Goal: Information Seeking & Learning: Stay updated

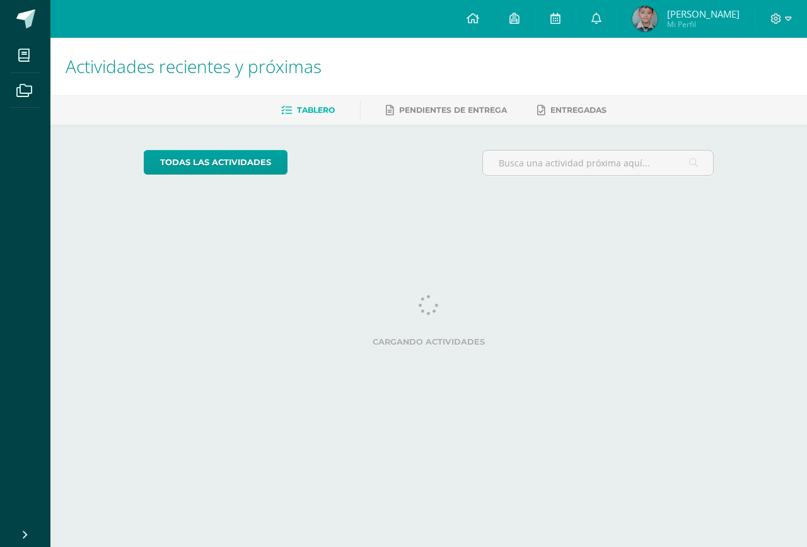
click at [641, 21] on link "[PERSON_NAME] Mi Perfil" at bounding box center [685, 19] width 137 height 38
click at [601, 23] on icon at bounding box center [596, 18] width 10 height 11
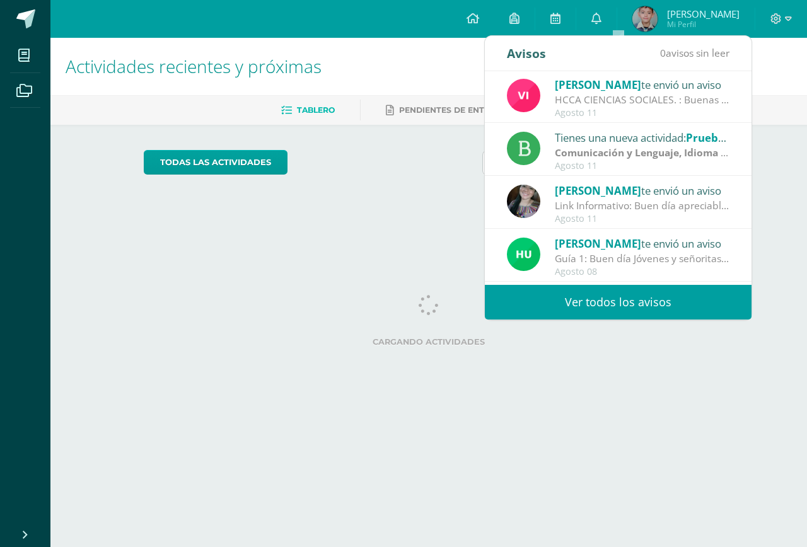
scroll to position [21, 0]
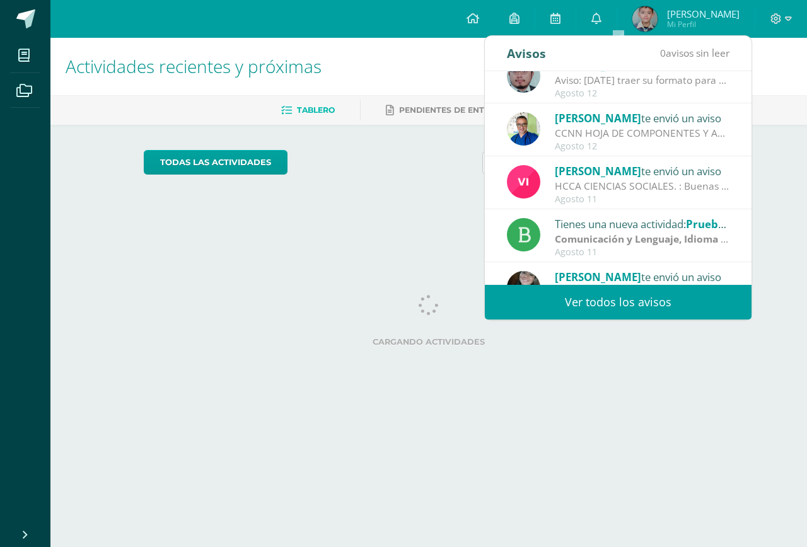
click at [628, 88] on div "Agosto 12" at bounding box center [642, 93] width 175 height 11
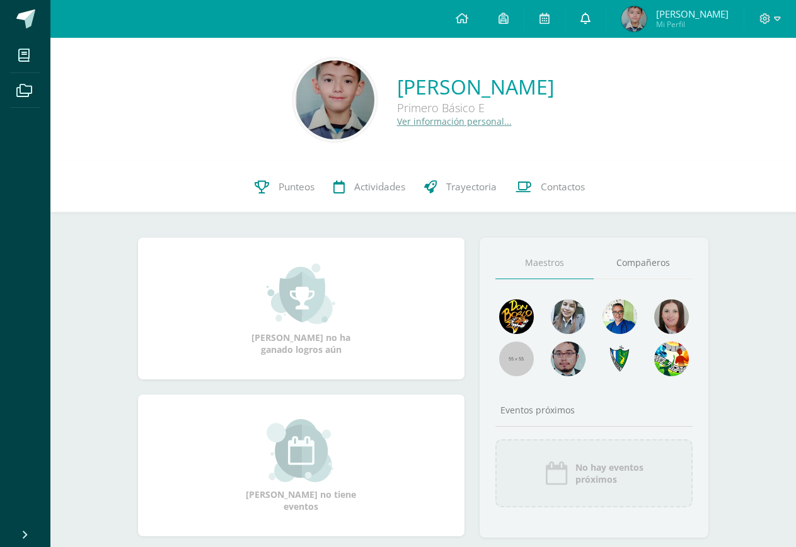
click at [591, 16] on icon at bounding box center [586, 18] width 10 height 11
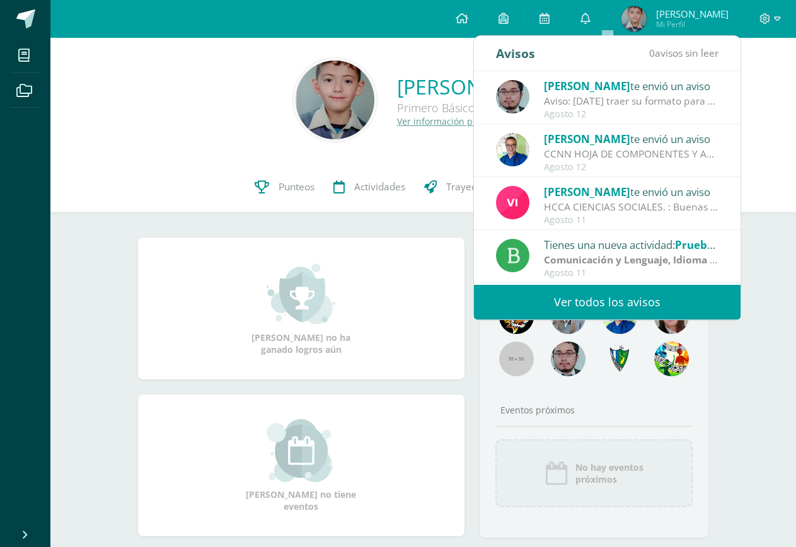
click at [624, 87] on div "Oscar Paz te envió un aviso" at bounding box center [631, 86] width 175 height 16
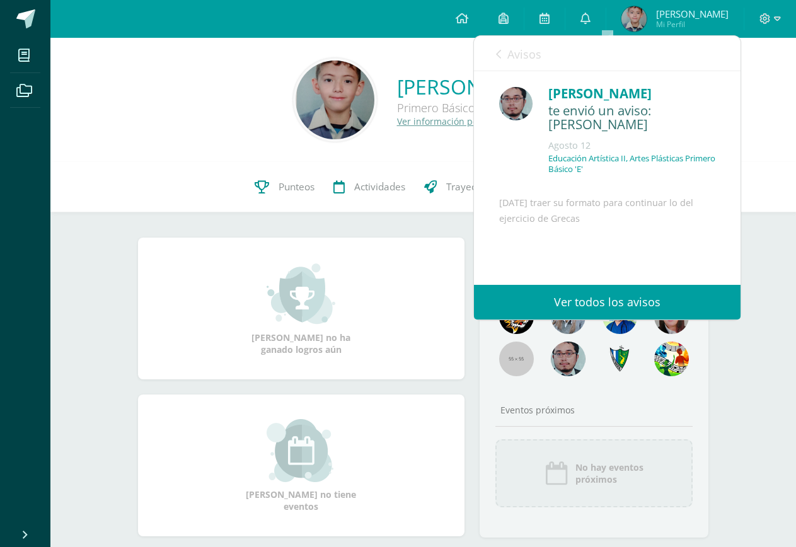
drag, startPoint x: 605, startPoint y: 218, endPoint x: 520, endPoint y: 196, distance: 87.9
click at [520, 196] on div "[DATE] traer su formato para continuar lo del ejercicio de Grecas" at bounding box center [607, 257] width 216 height 124
click at [560, 301] on link "Ver todos los avisos" at bounding box center [607, 302] width 267 height 35
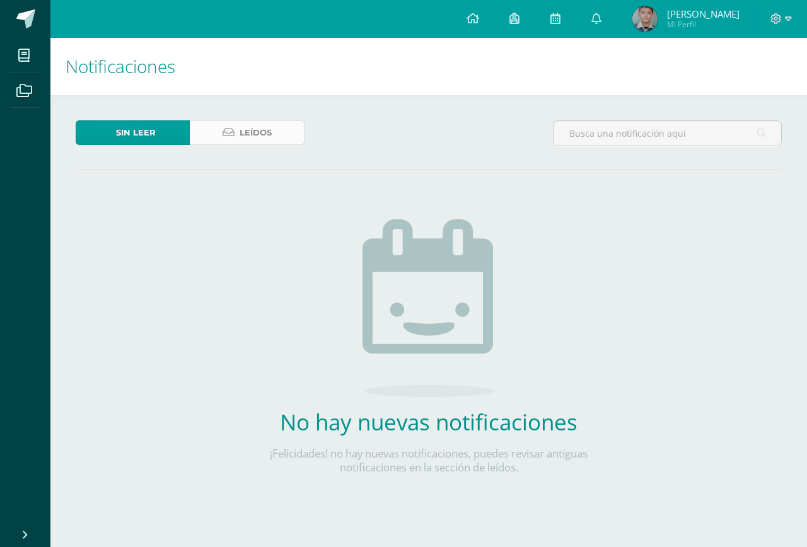
click at [271, 131] on span "Leídos" at bounding box center [256, 132] width 32 height 23
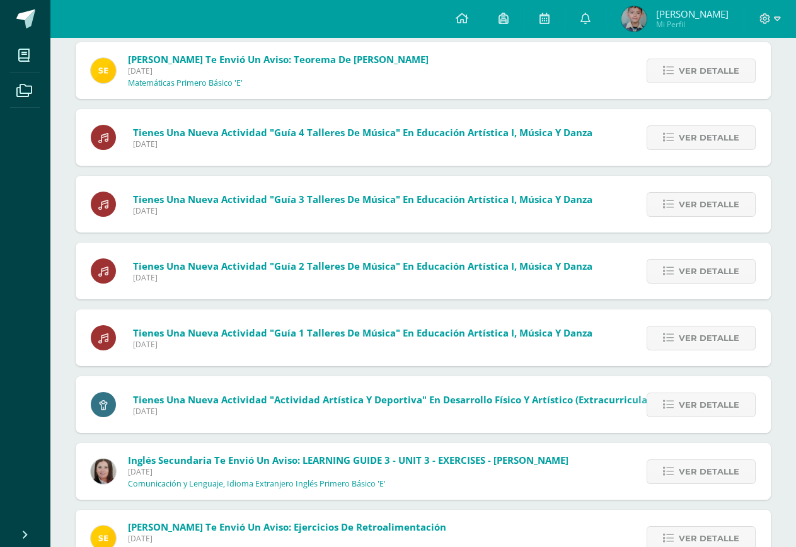
scroll to position [272, 0]
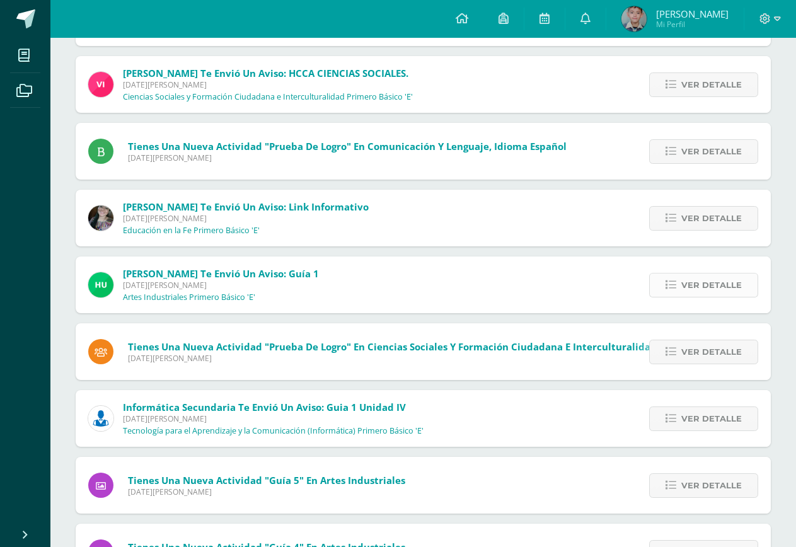
click at [663, 285] on link "Ver detalle" at bounding box center [703, 285] width 109 height 25
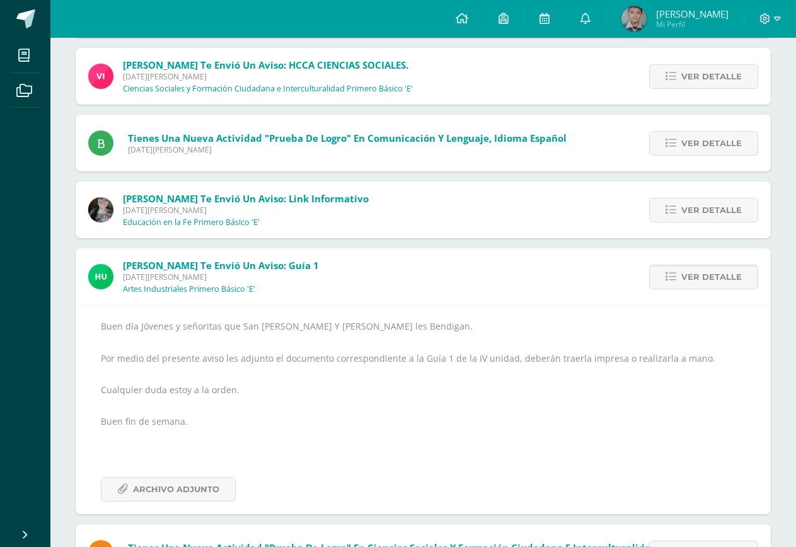
scroll to position [335, 0]
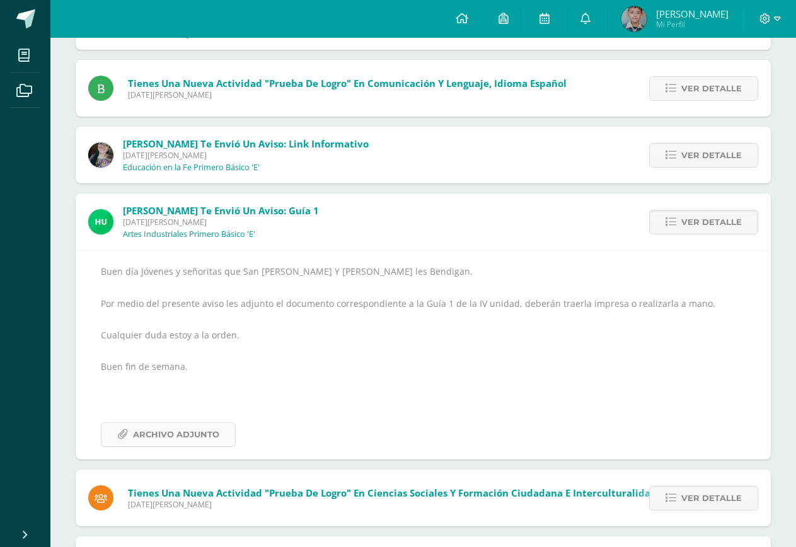
click at [151, 439] on span "Archivo Adjunto" at bounding box center [176, 434] width 86 height 23
